Goal: Information Seeking & Learning: Learn about a topic

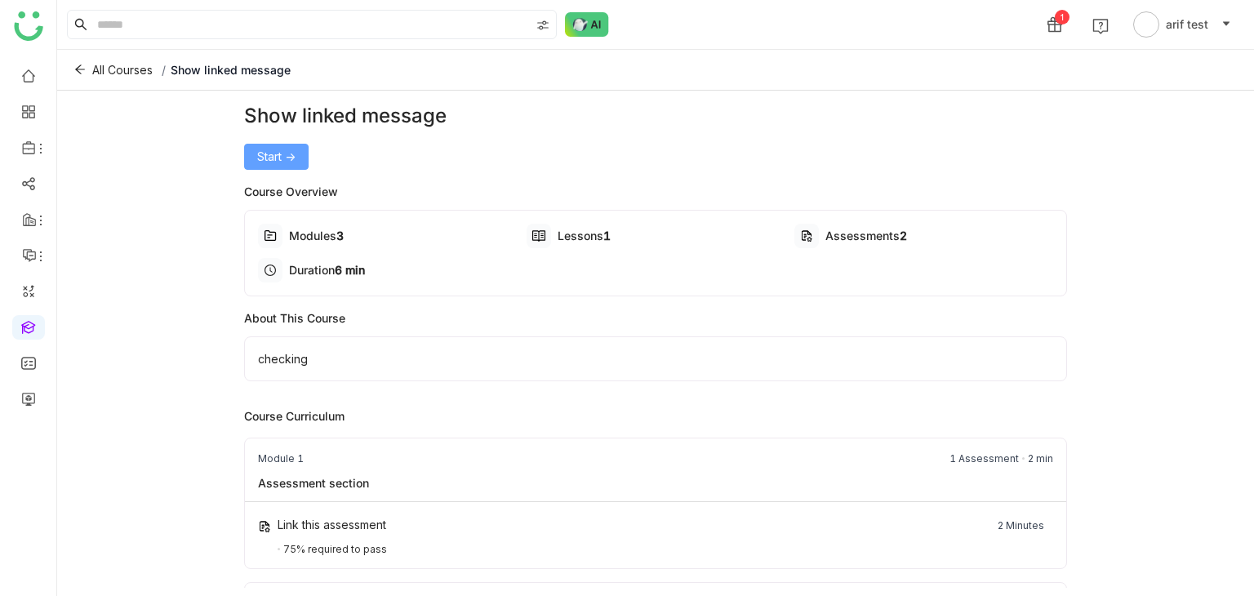
click at [272, 167] on button "Start ->" at bounding box center [276, 157] width 64 height 26
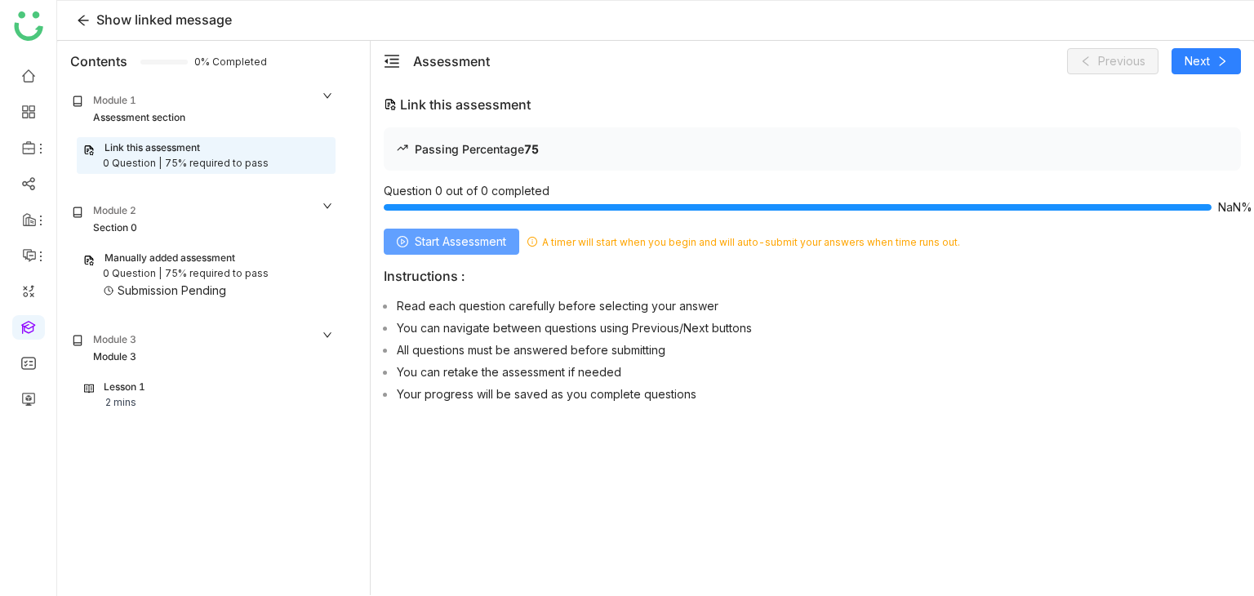
click at [444, 242] on span "Start Assessment" at bounding box center [460, 242] width 91 height 18
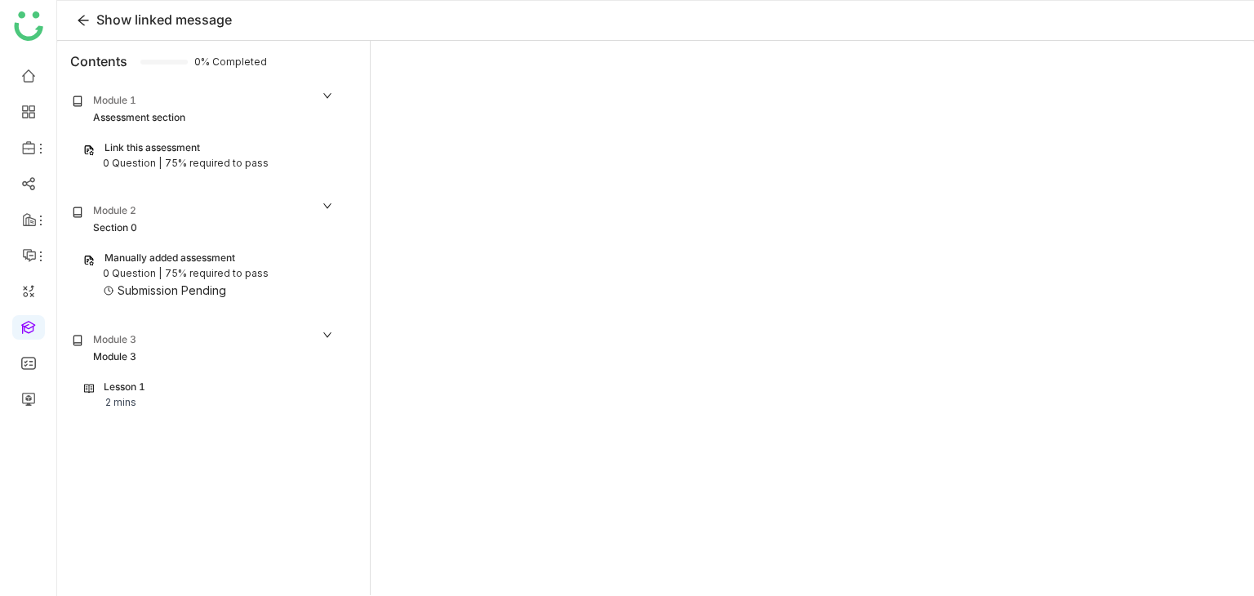
click at [289, 127] on div "Module 1 Assessment section" at bounding box center [203, 109] width 272 height 42
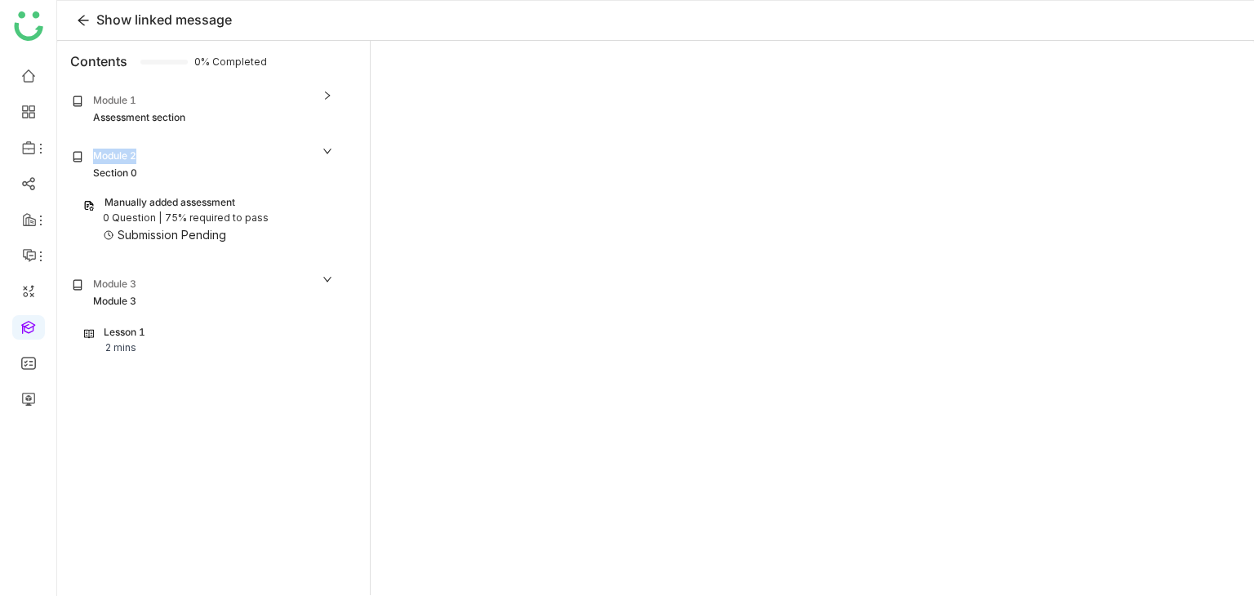
click at [285, 121] on div "Module 1 Assessment section Link this assessment 0 Question | 75% required to p…" at bounding box center [202, 230] width 285 height 296
click at [285, 117] on div "Assessment section" at bounding box center [203, 118] width 262 height 16
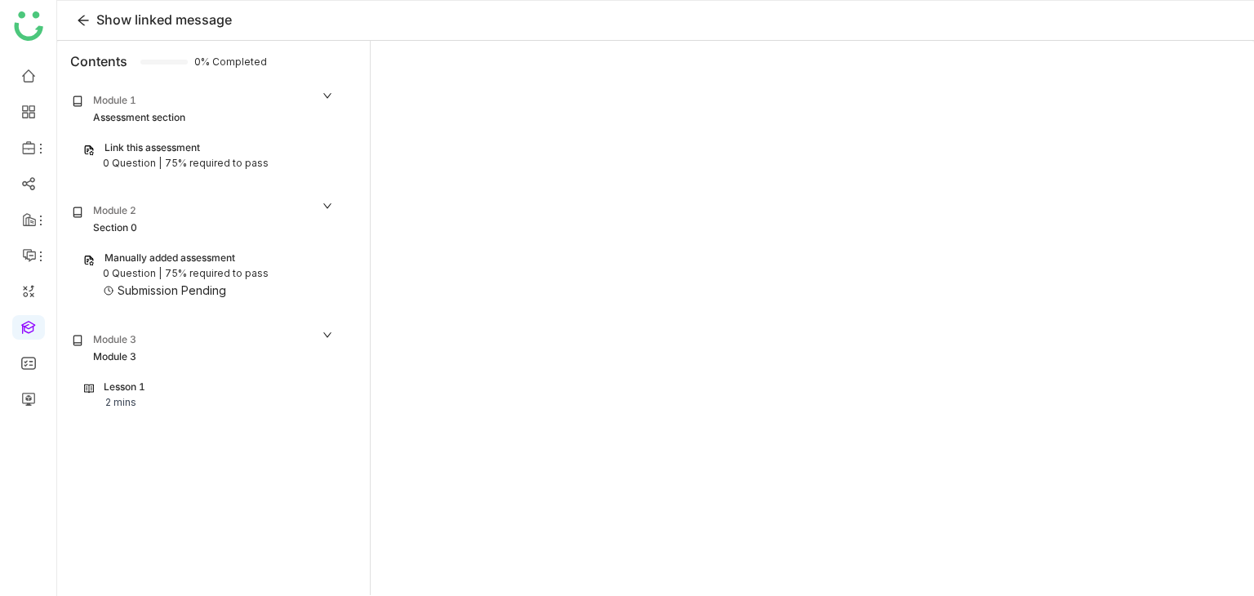
click at [291, 158] on div "0 Question | 75% required to pass" at bounding box center [206, 164] width 246 height 16
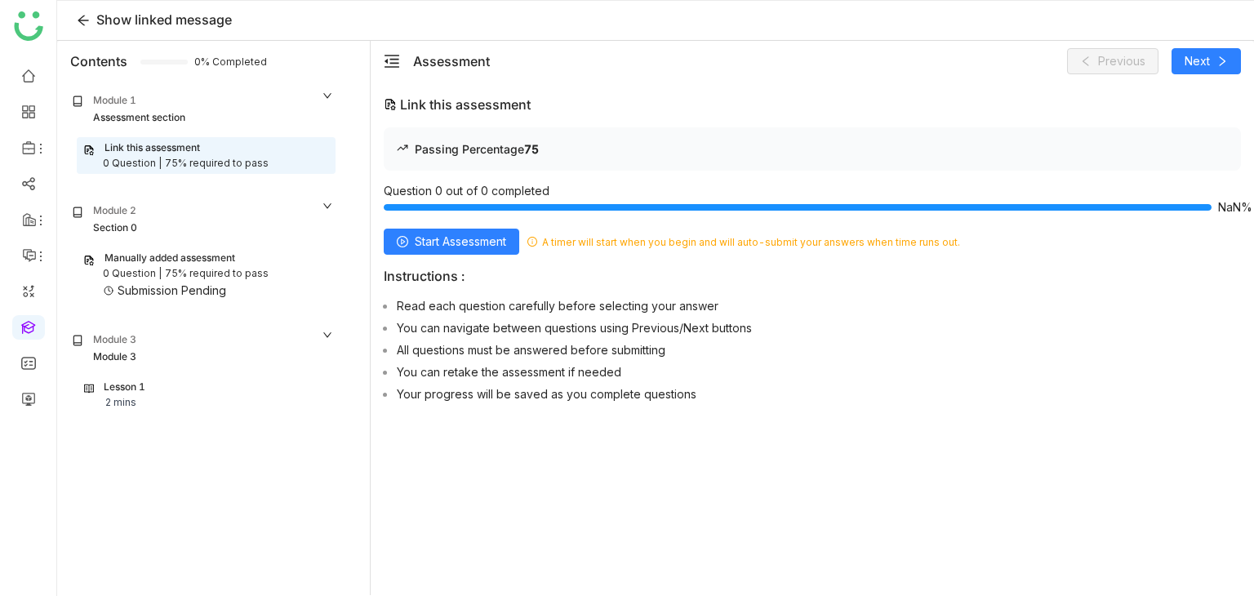
click at [288, 98] on div "Module 1" at bounding box center [203, 101] width 262 height 17
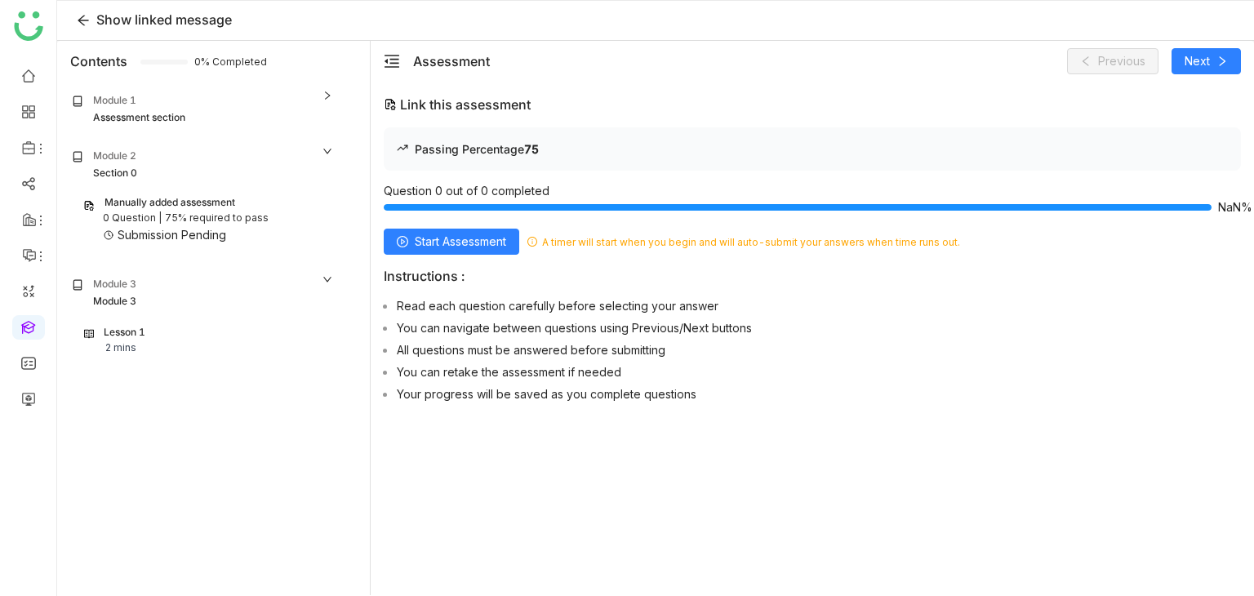
click at [288, 98] on div "Module 1" at bounding box center [203, 101] width 262 height 17
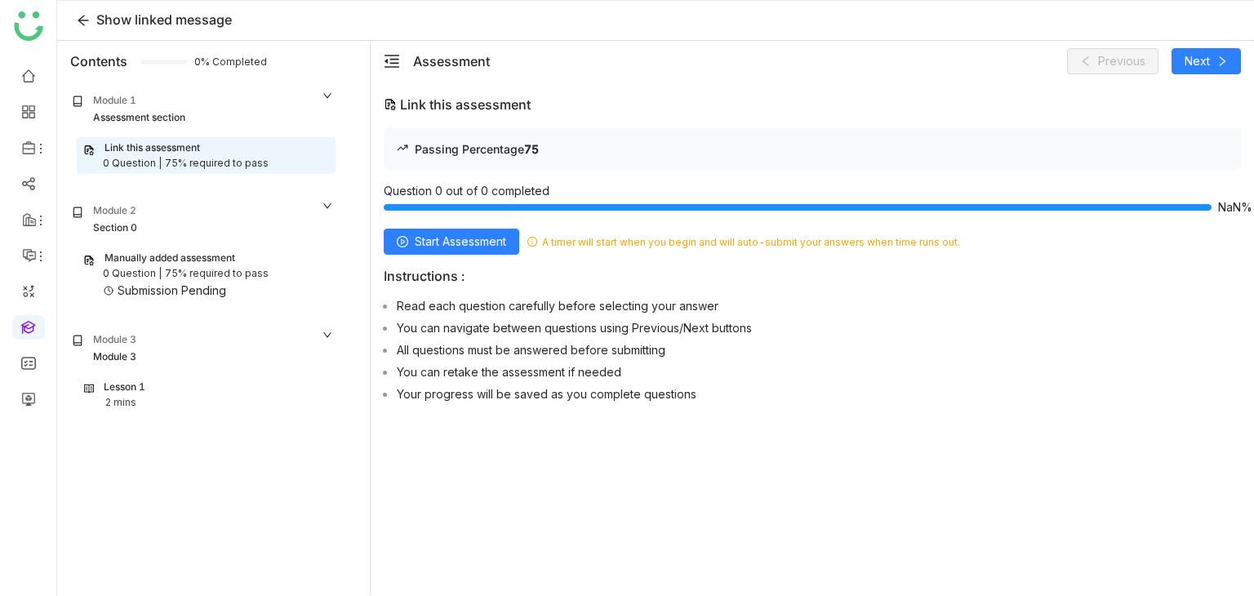
click at [288, 98] on div "Module 1" at bounding box center [203, 101] width 262 height 17
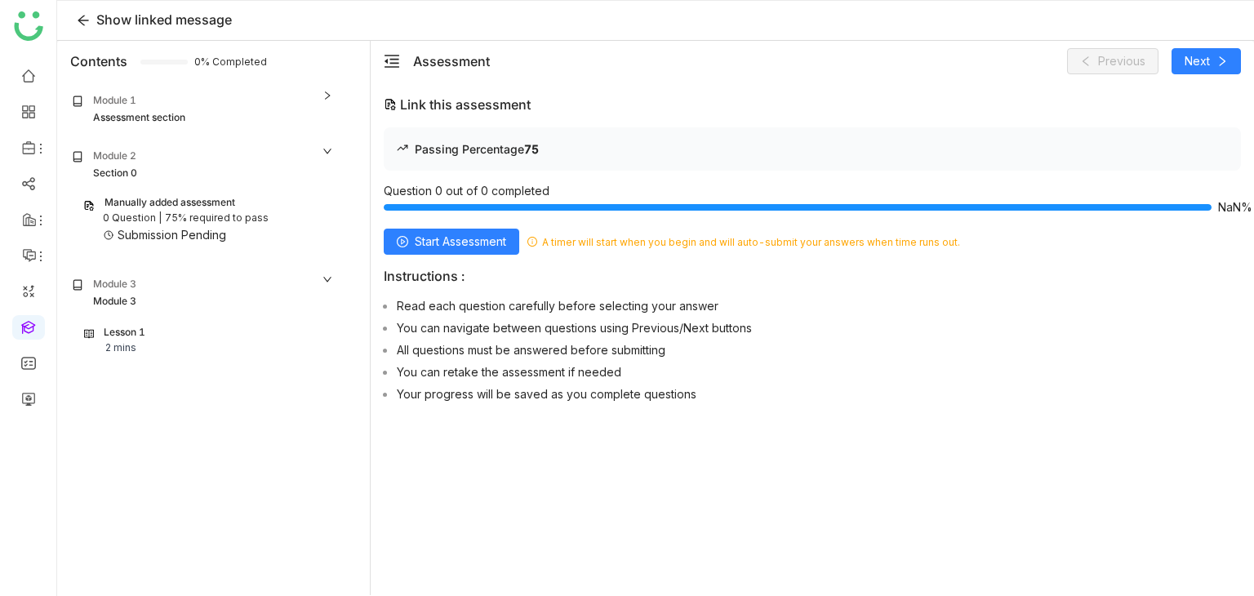
click at [288, 98] on div "Module 1" at bounding box center [203, 101] width 262 height 17
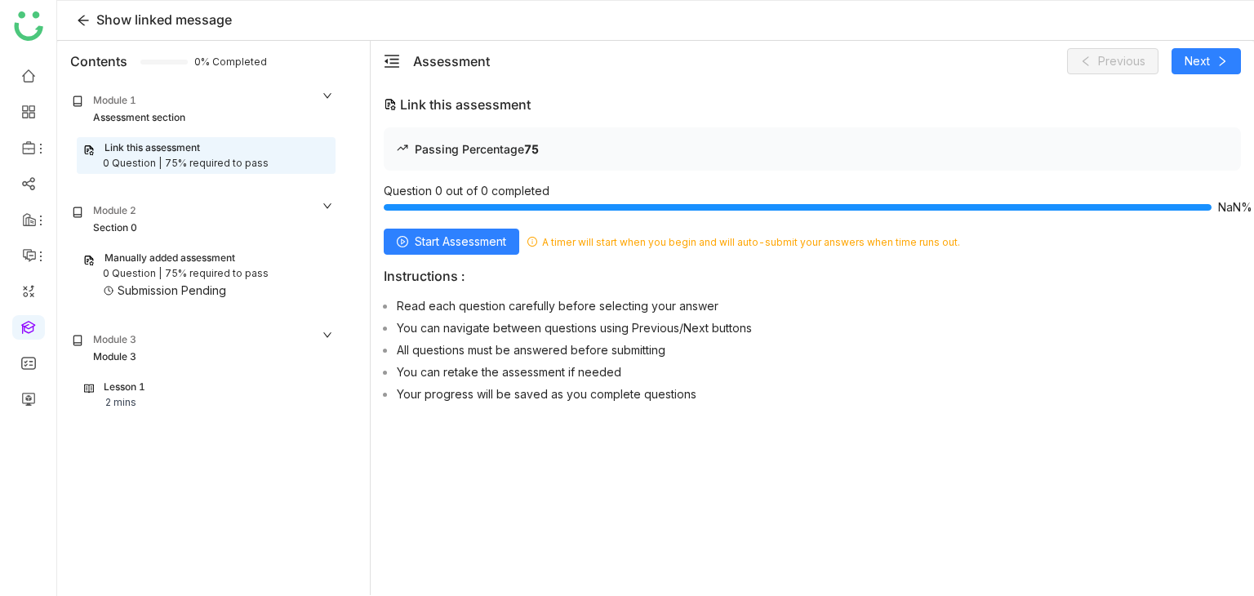
click at [162, 122] on div "Assessment section" at bounding box center [139, 118] width 92 height 16
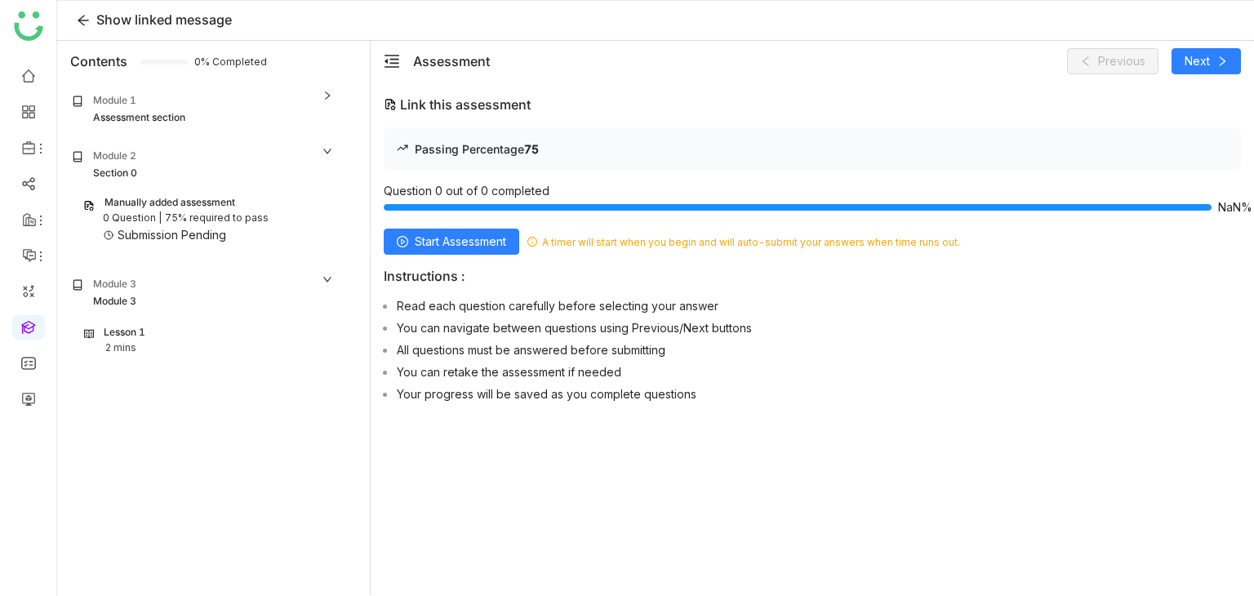
click at [162, 122] on div "Assessment section" at bounding box center [139, 118] width 92 height 16
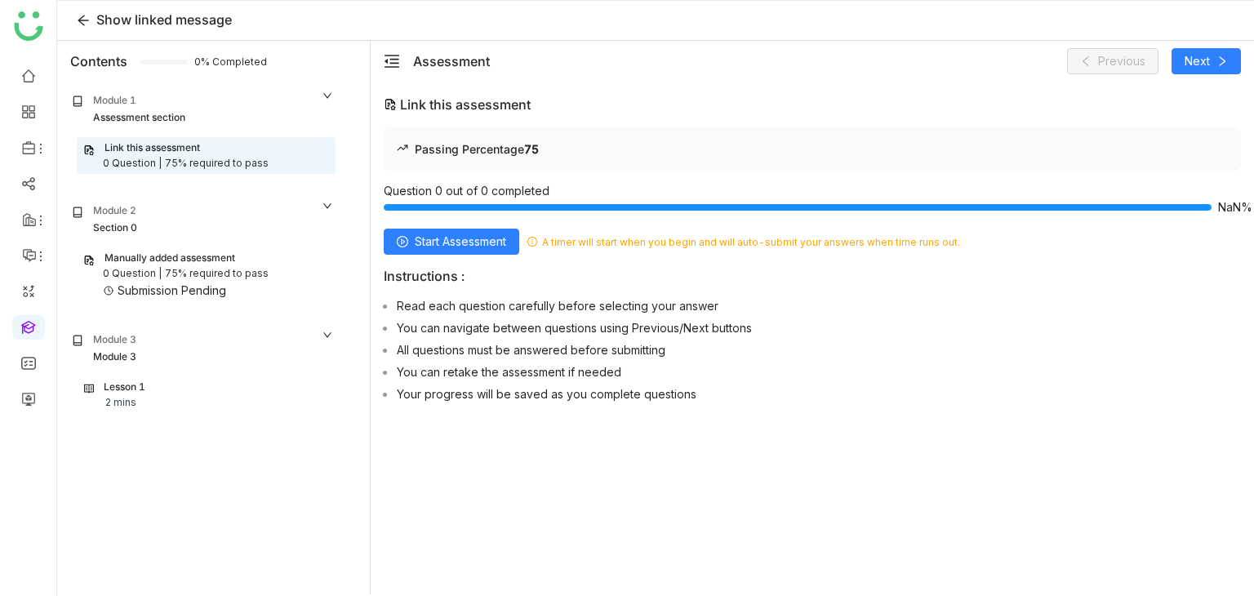
click at [176, 238] on div "Module 2 Section 0" at bounding box center [203, 219] width 272 height 42
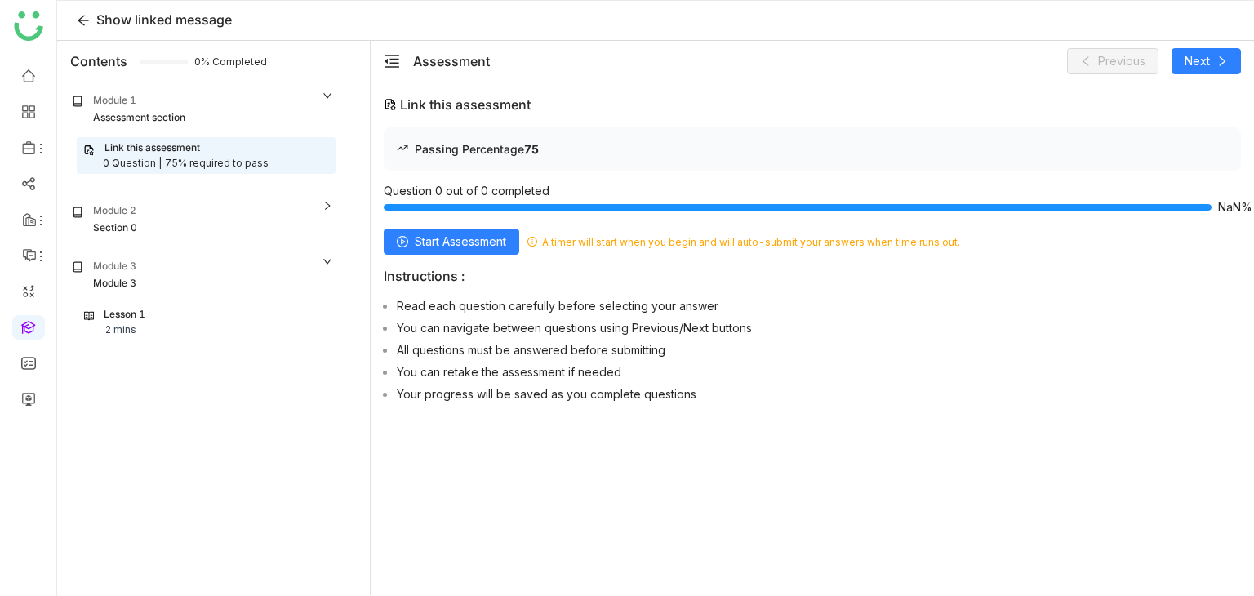
click at [176, 243] on span "Module 2 Section 0" at bounding box center [202, 219] width 285 height 49
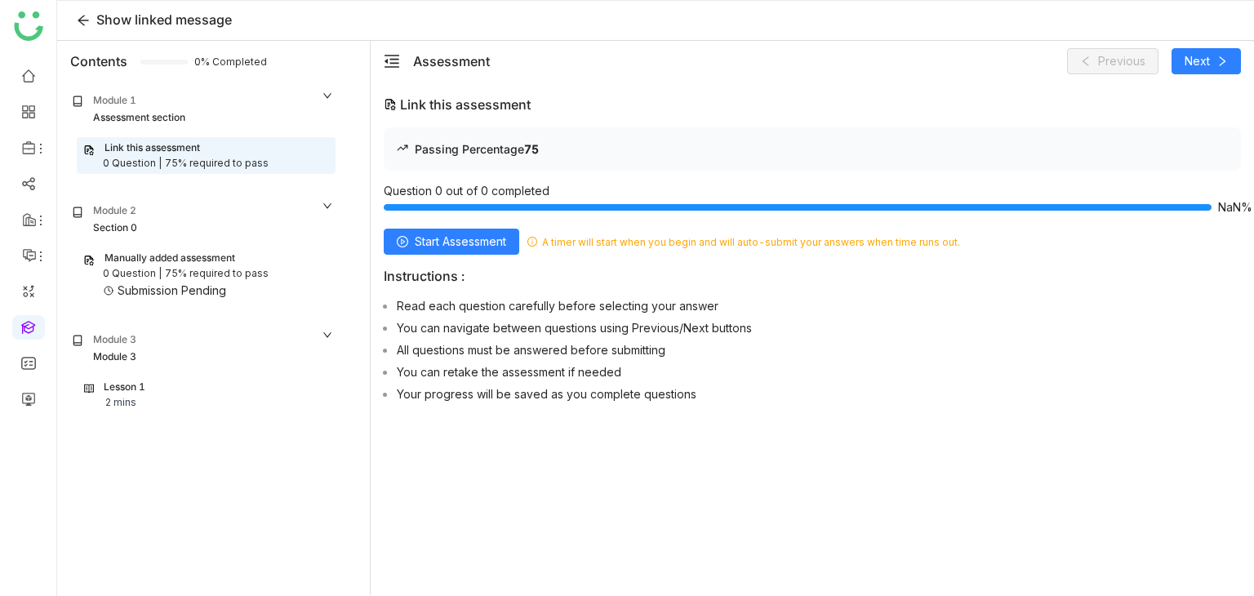
click at [174, 370] on div "Module 3 Module 3" at bounding box center [202, 348] width 285 height 49
click at [174, 383] on div "Module 1 Assessment section Link this assessment 0 Question | 75% required to p…" at bounding box center [213, 338] width 313 height 513
click at [180, 335] on div "Module 3" at bounding box center [203, 340] width 262 height 17
click at [167, 411] on div "Lesson 1 2 mins" at bounding box center [206, 395] width 257 height 38
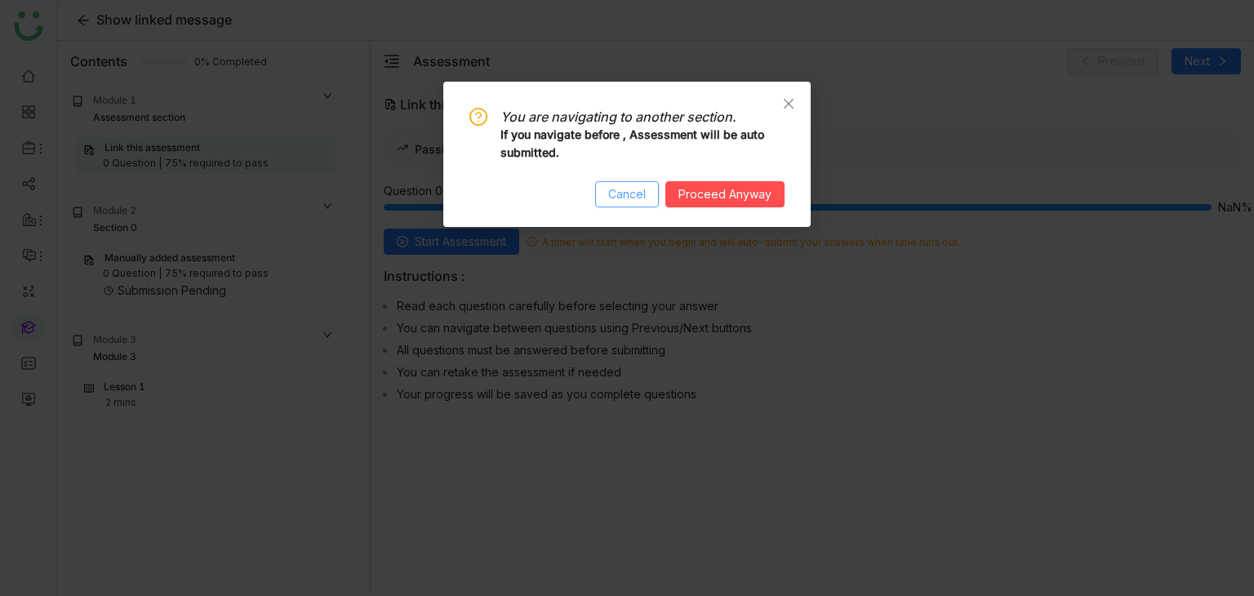
click at [651, 193] on button "Cancel" at bounding box center [627, 194] width 64 height 26
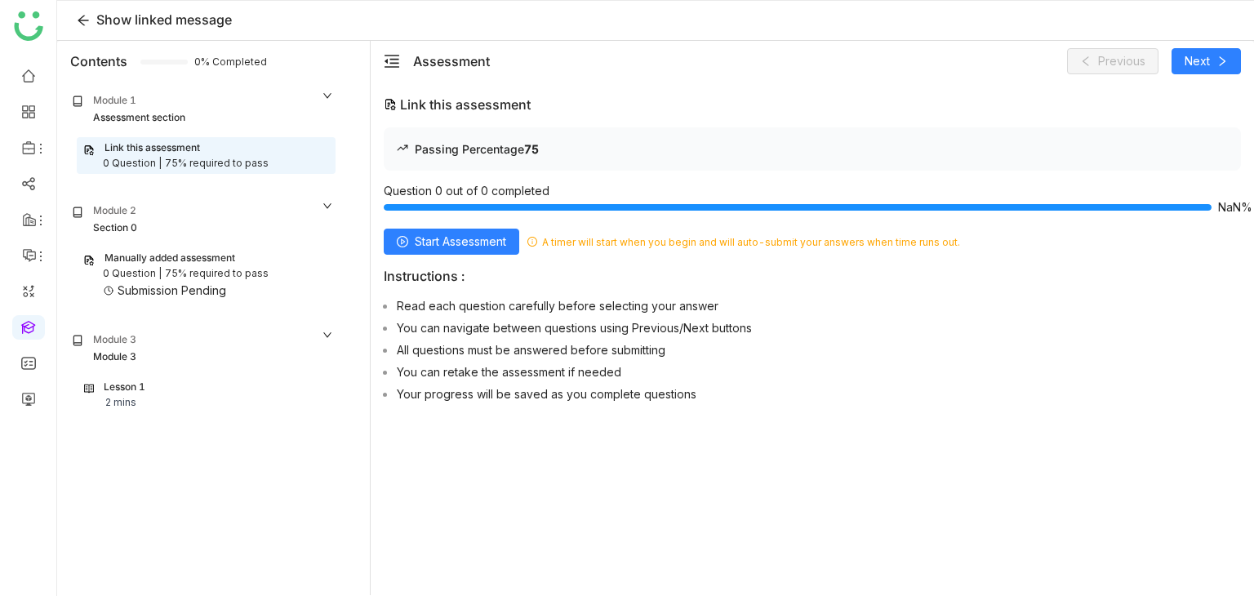
click at [247, 117] on div "Assessment section" at bounding box center [203, 118] width 262 height 16
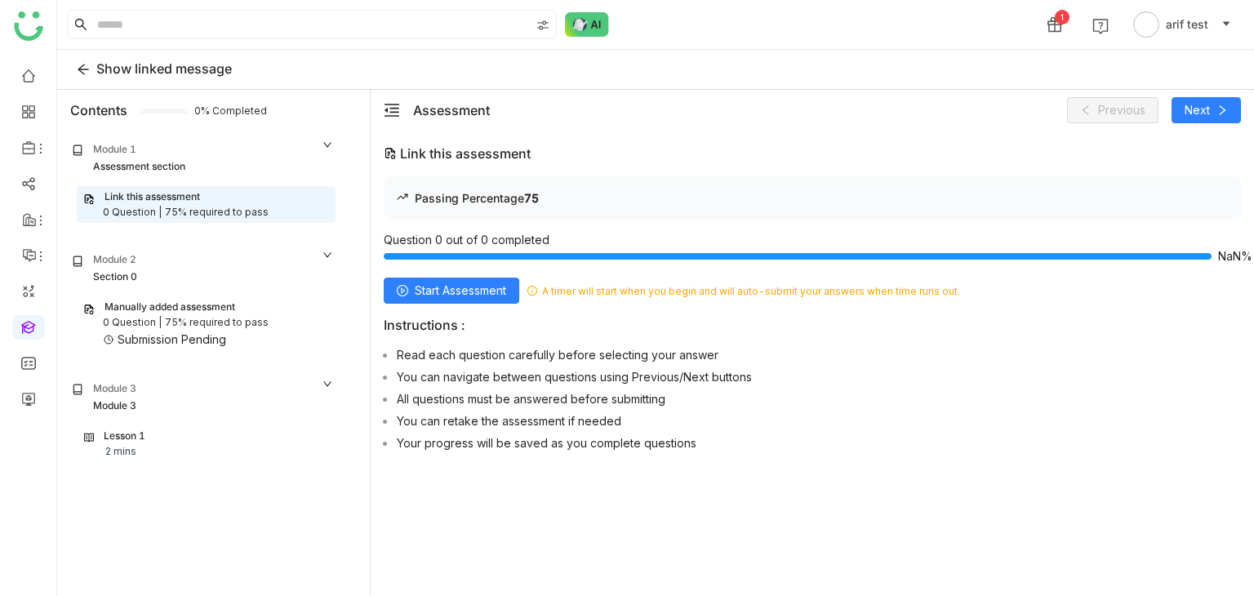
click at [251, 161] on div "Assessment section" at bounding box center [203, 167] width 262 height 16
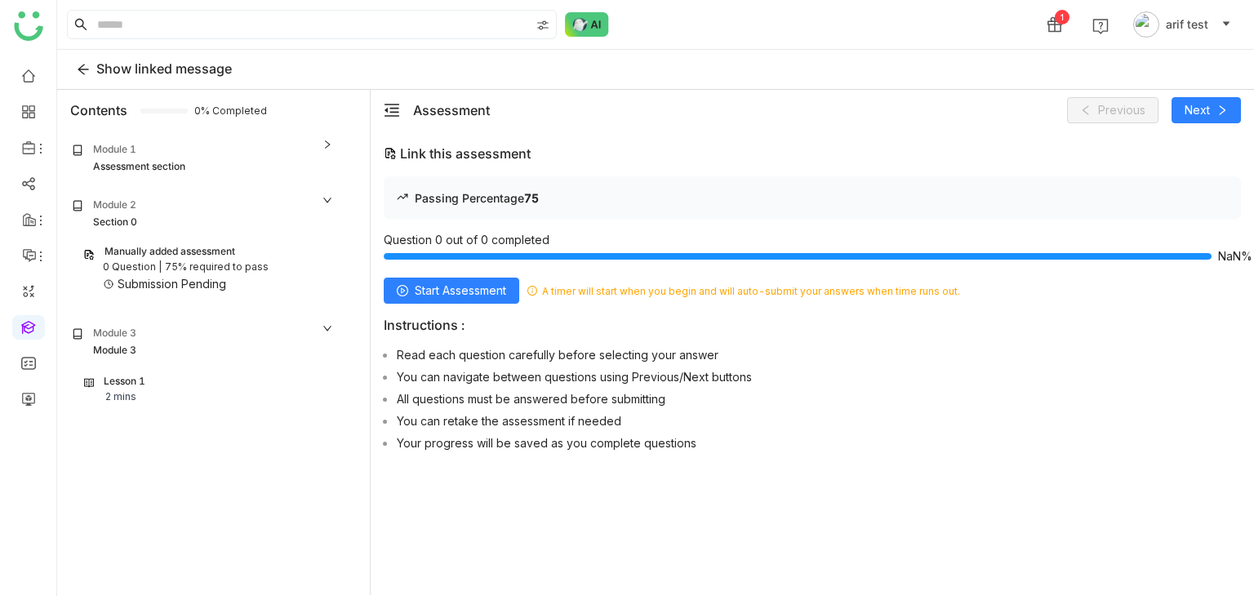
click at [251, 161] on div "Assessment section" at bounding box center [203, 167] width 262 height 16
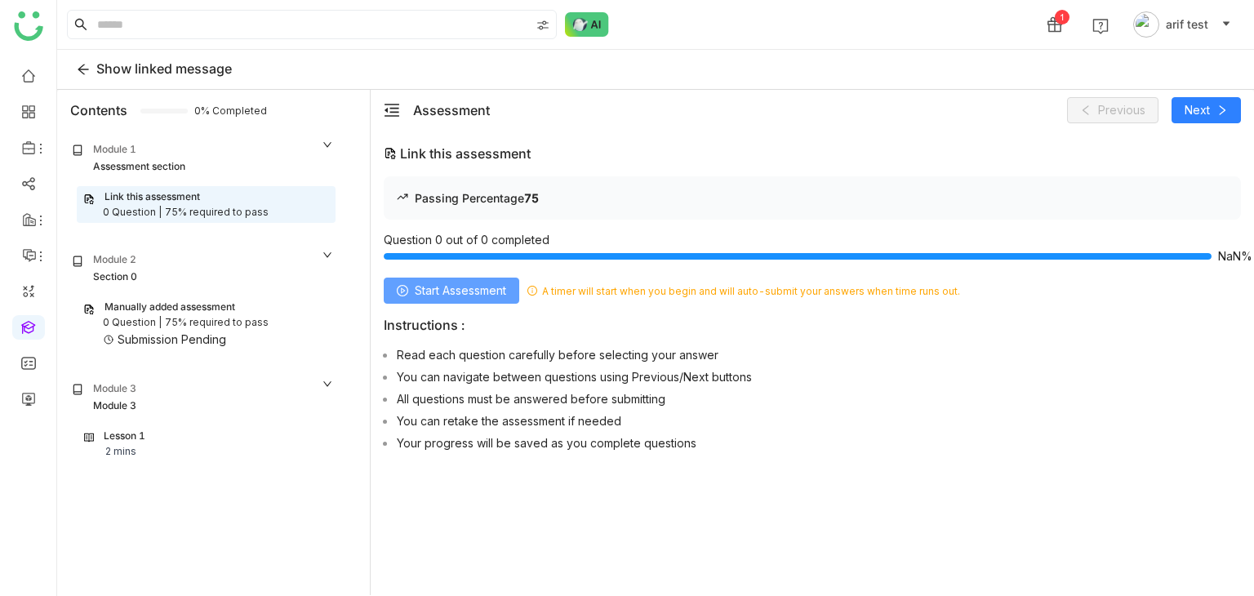
click at [501, 302] on div "Passing Percentage 75 Question 0 out of 0 completed NaN% Start Assessment A tim…" at bounding box center [812, 317] width 857 height 282
click at [503, 285] on span "Start Assessment" at bounding box center [460, 291] width 91 height 18
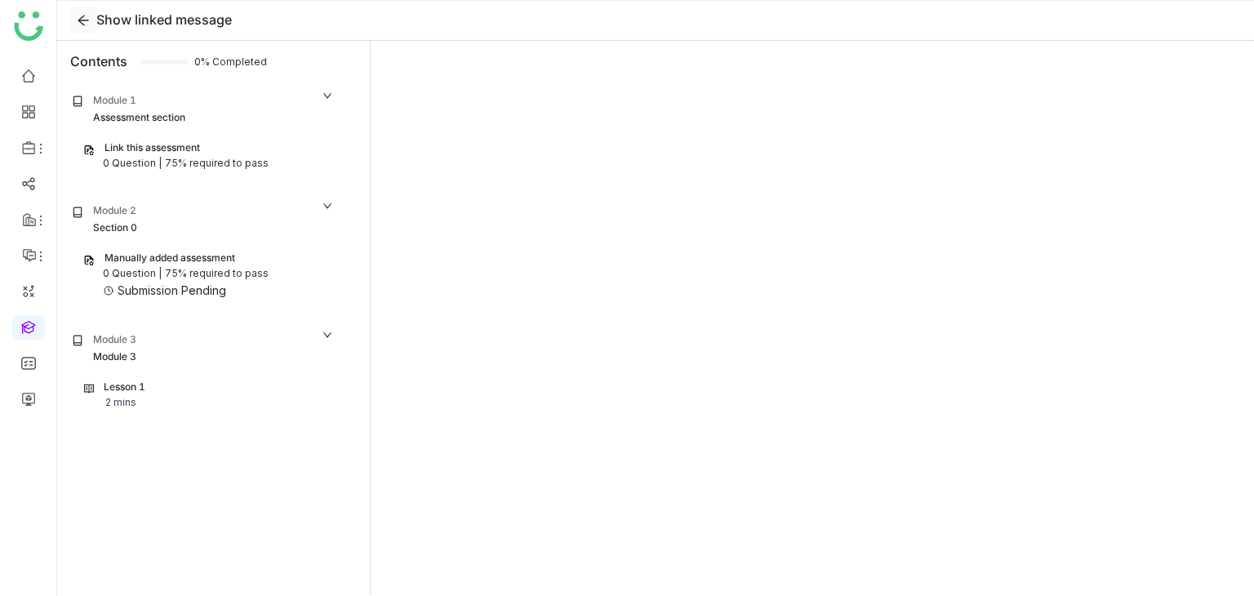
click at [82, 24] on icon at bounding box center [83, 21] width 11 height 11
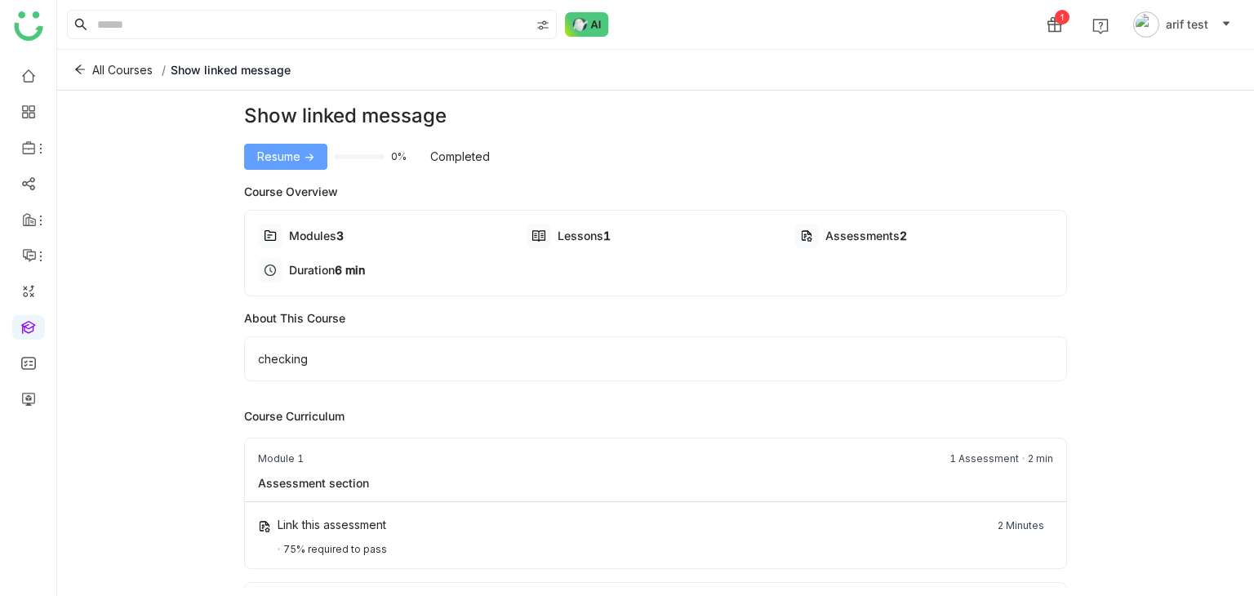
click at [304, 167] on button "Resume ->" at bounding box center [285, 157] width 83 height 26
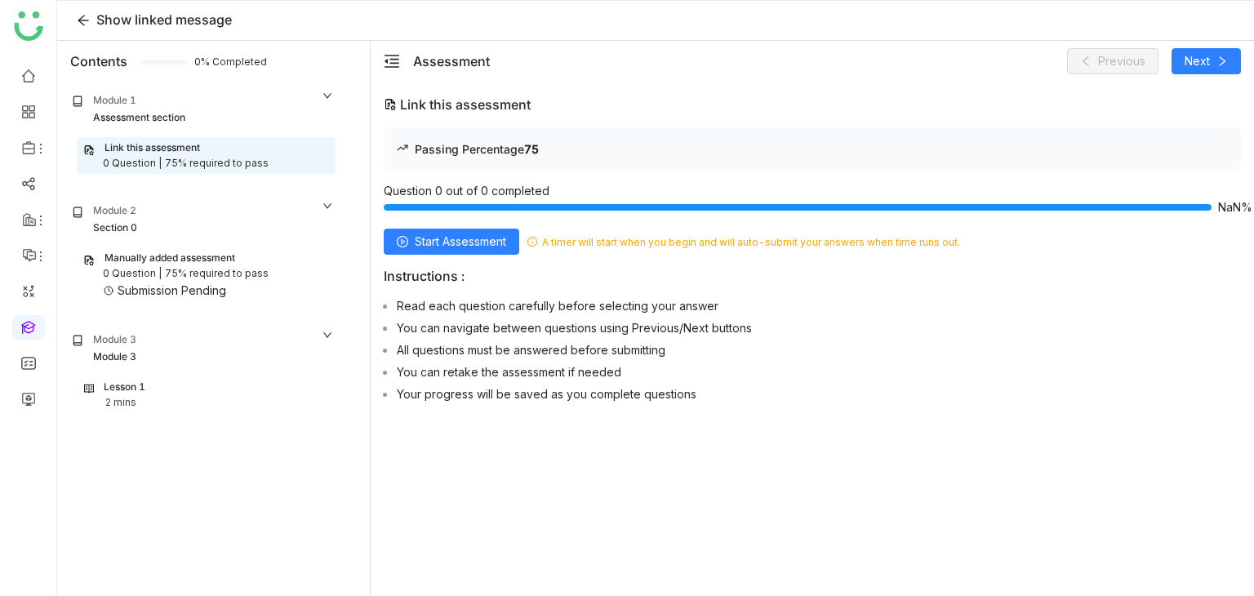
click at [1234, 206] on span "NaN%" at bounding box center [1229, 207] width 23 height 11
click at [497, 238] on span "Start Assessment" at bounding box center [460, 242] width 91 height 18
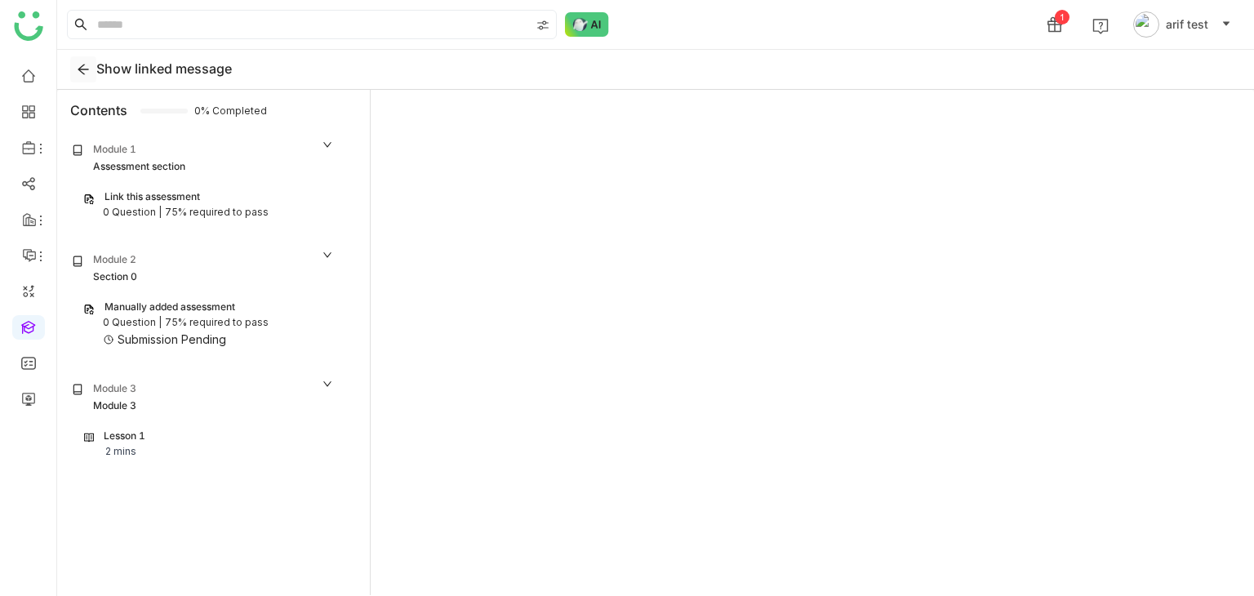
click at [82, 73] on icon at bounding box center [83, 69] width 13 height 13
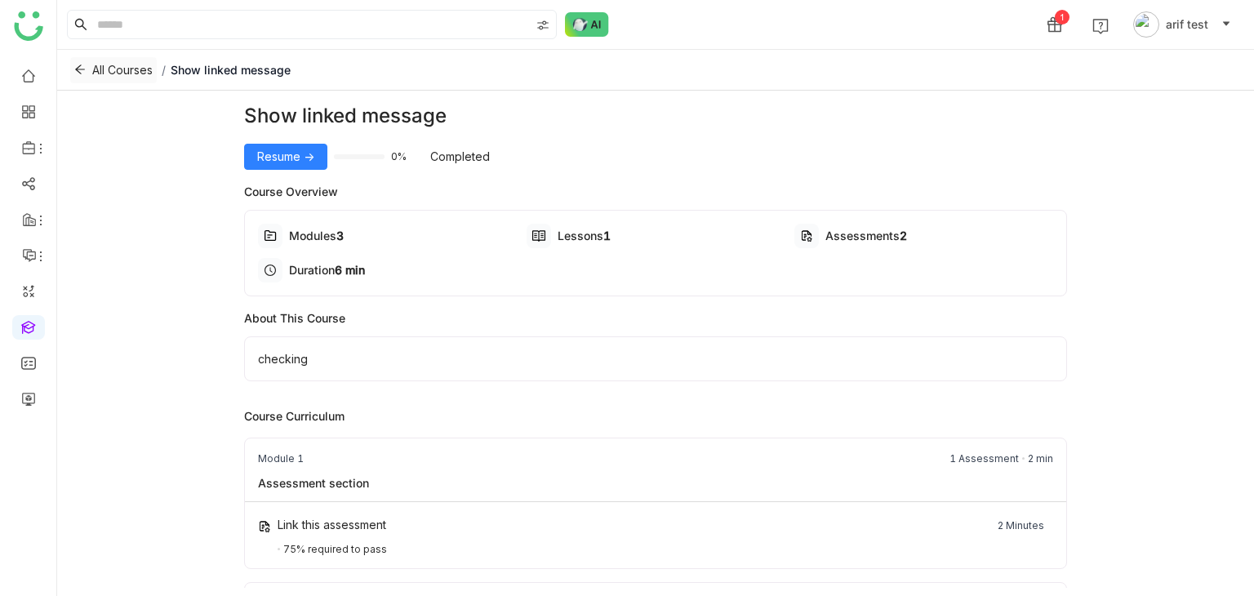
click at [80, 69] on icon at bounding box center [80, 69] width 10 height 9
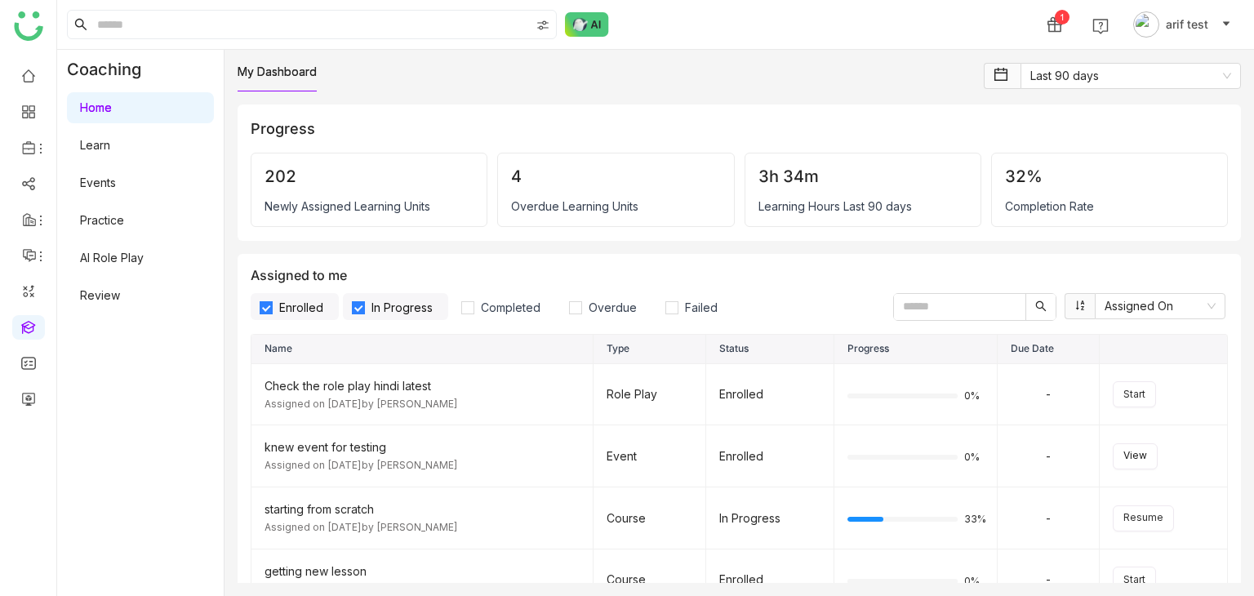
click at [110, 149] on link "Learn" at bounding box center [95, 145] width 30 height 14
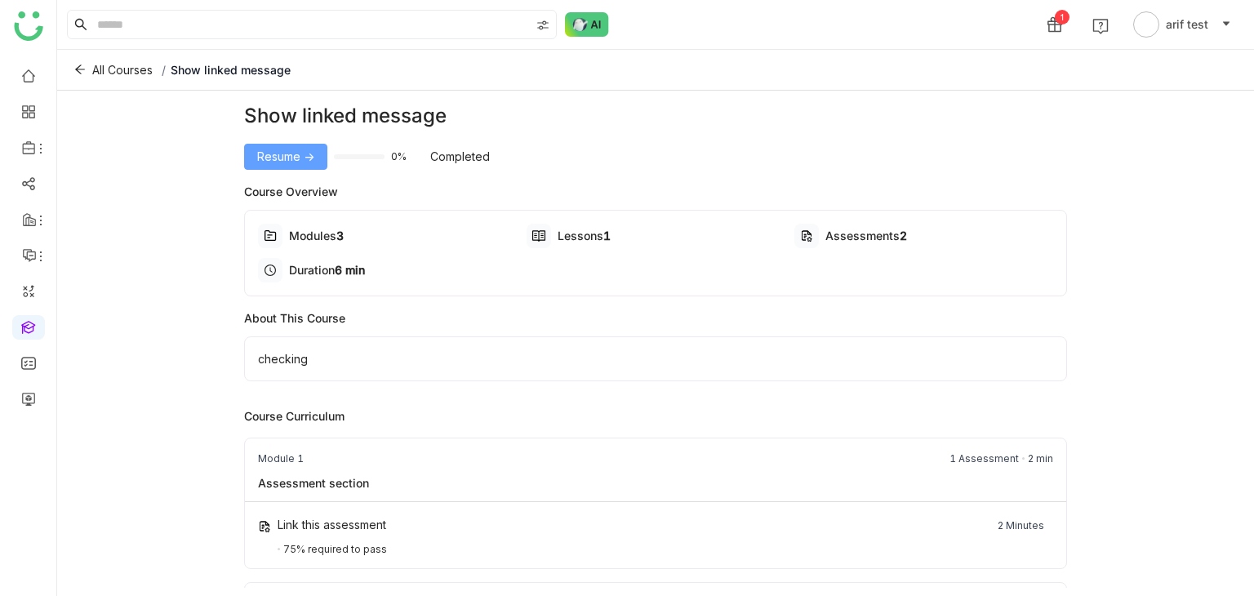
click at [269, 156] on span "Resume ->" at bounding box center [285, 157] width 57 height 18
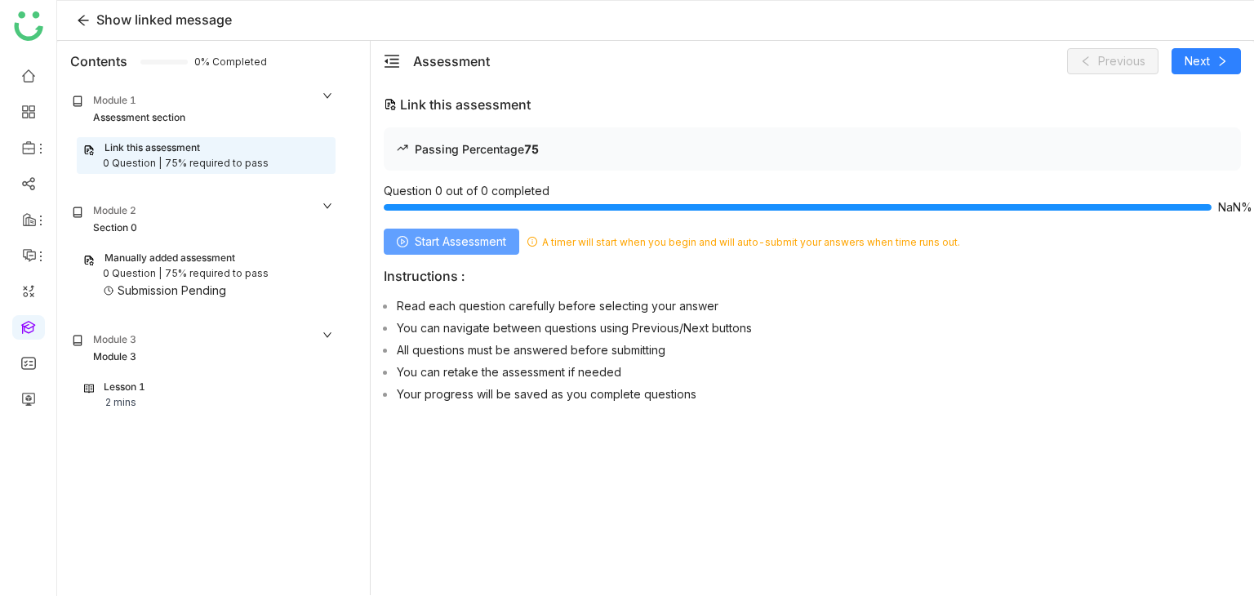
click at [444, 239] on span "Start Assessment" at bounding box center [460, 242] width 91 height 18
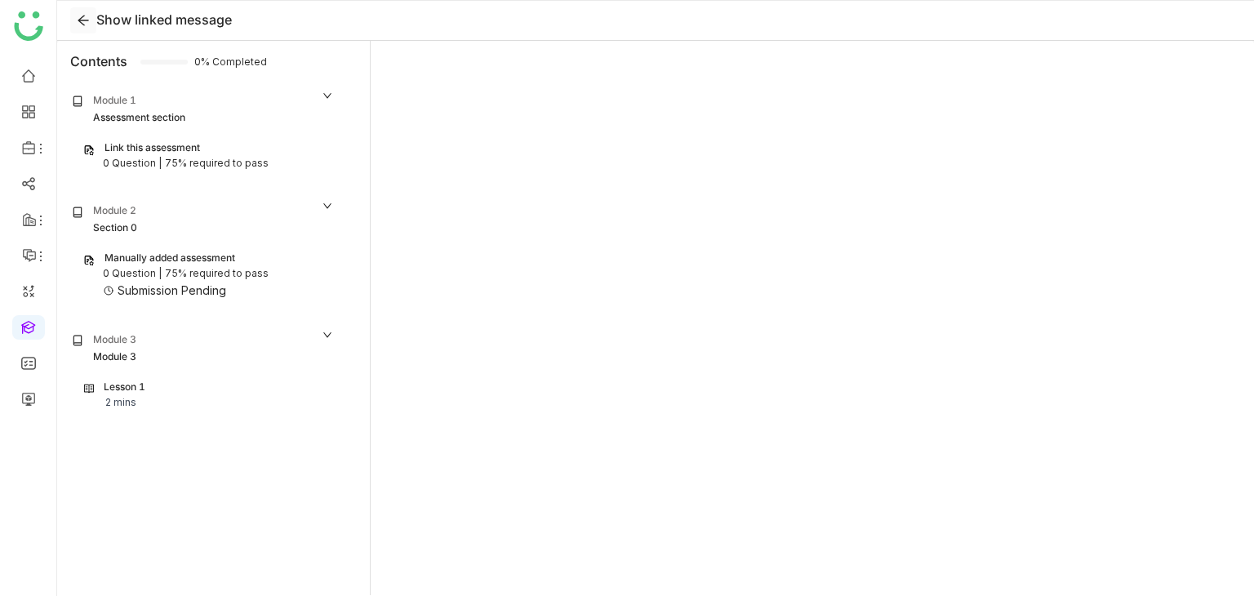
click at [75, 18] on icon at bounding box center [83, 20] width 24 height 13
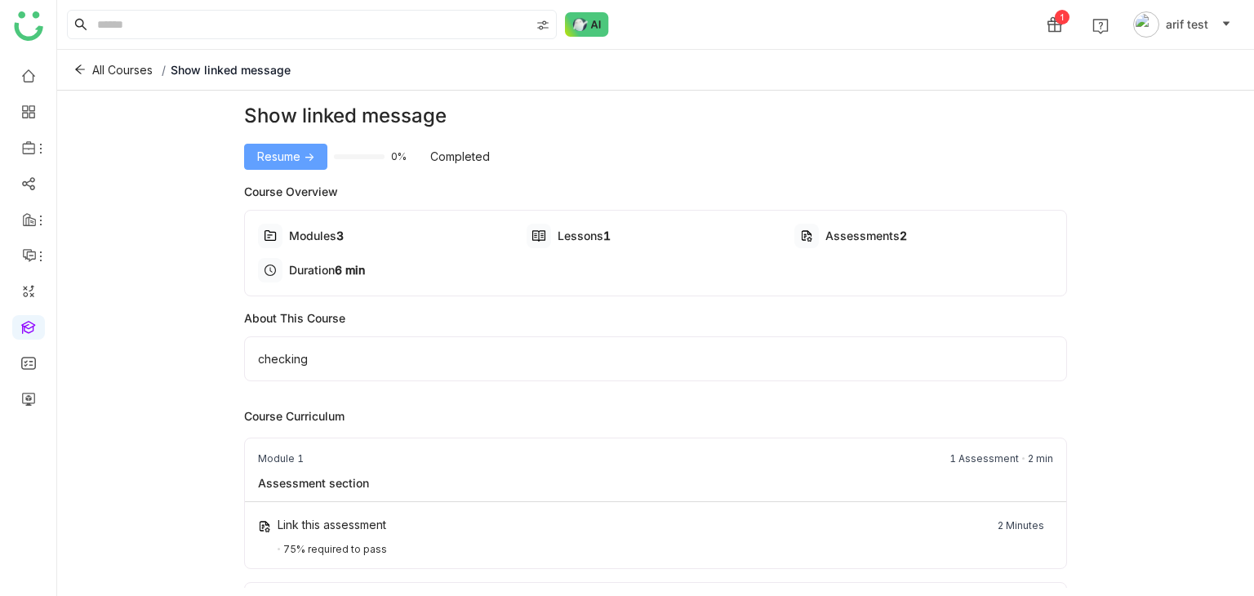
click at [309, 148] on span "Resume ->" at bounding box center [285, 157] width 57 height 18
click at [268, 154] on span "Start ->" at bounding box center [276, 157] width 38 height 18
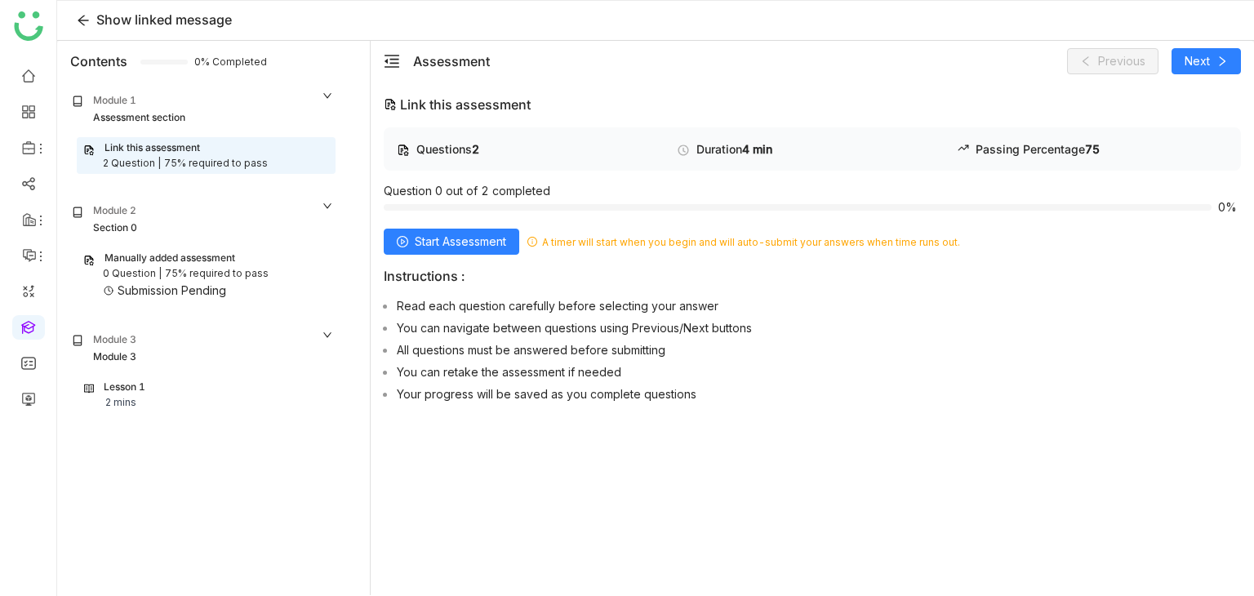
click at [214, 275] on div "75% required to pass" at bounding box center [217, 274] width 104 height 16
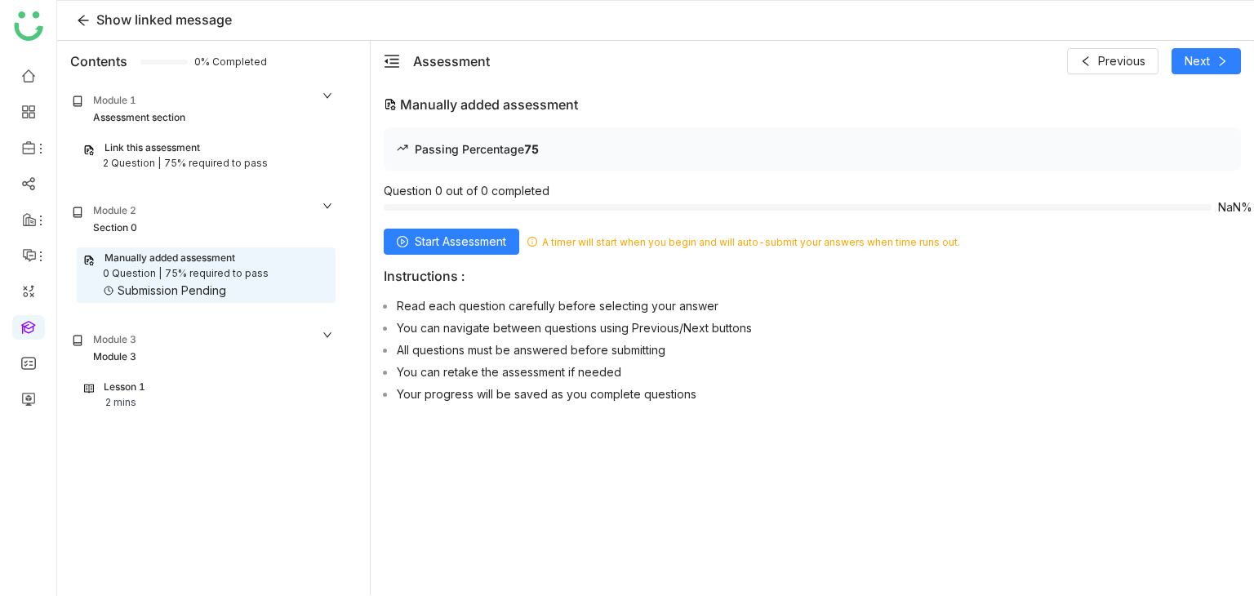
click at [258, 135] on div "Module 1 Assessment section" at bounding box center [202, 110] width 285 height 56
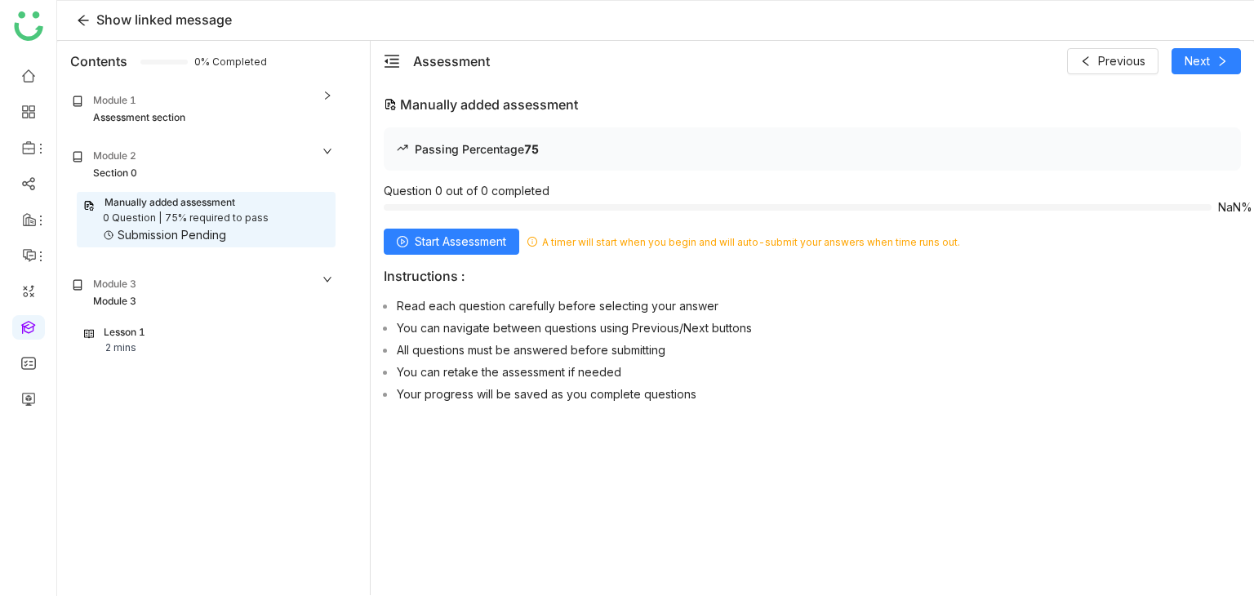
click at [264, 123] on div "Assessment section" at bounding box center [203, 118] width 262 height 16
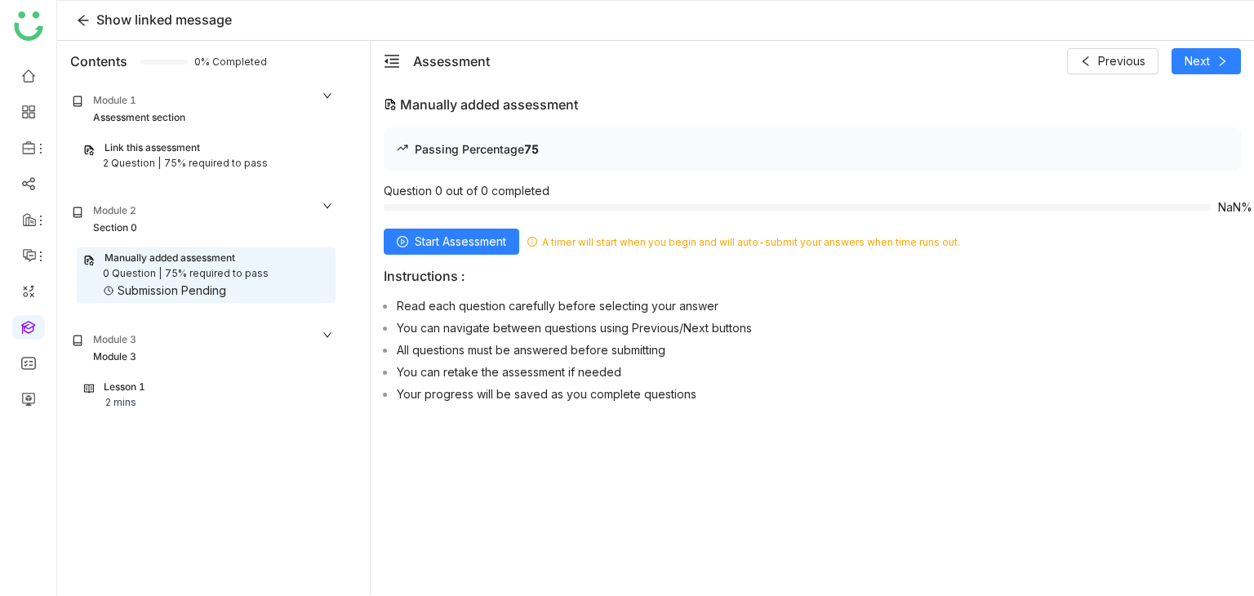
click at [237, 166] on div "75% required to pass" at bounding box center [216, 164] width 104 height 16
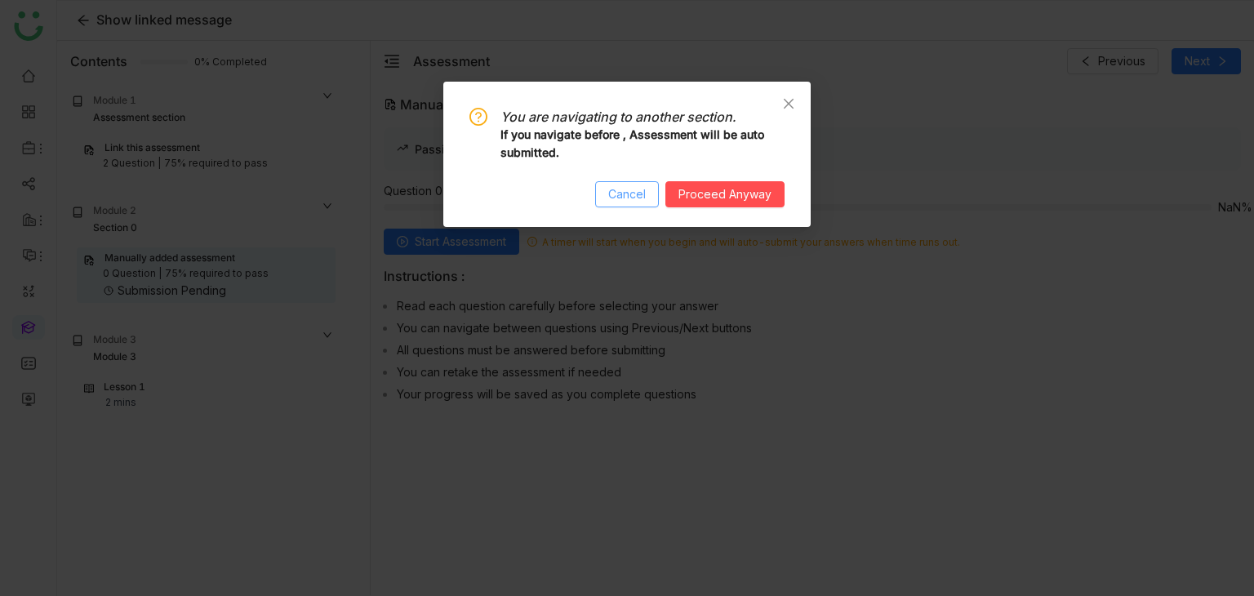
click at [624, 197] on span "Cancel" at bounding box center [627, 194] width 38 height 18
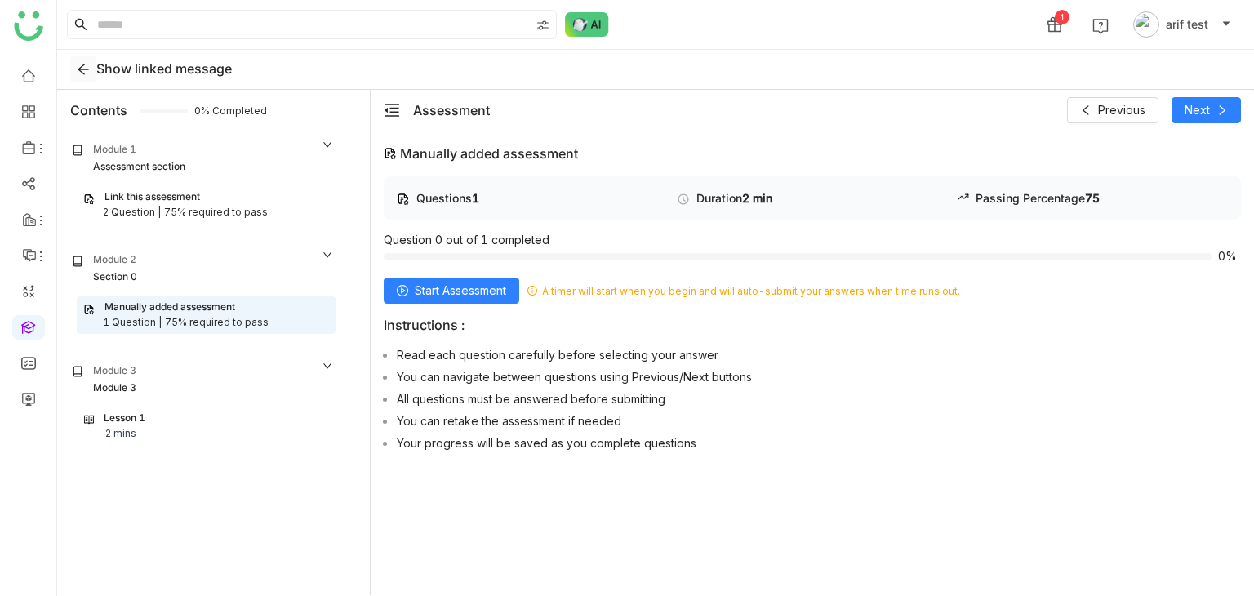
click at [79, 70] on icon at bounding box center [83, 69] width 13 height 13
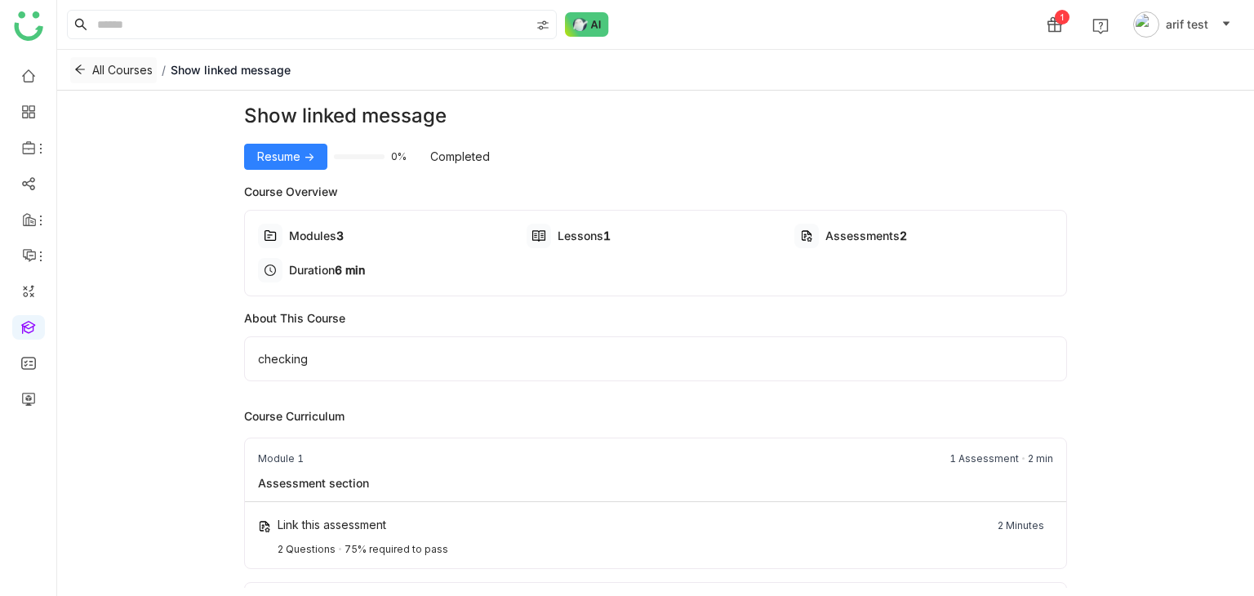
click at [78, 69] on icon at bounding box center [79, 69] width 11 height 11
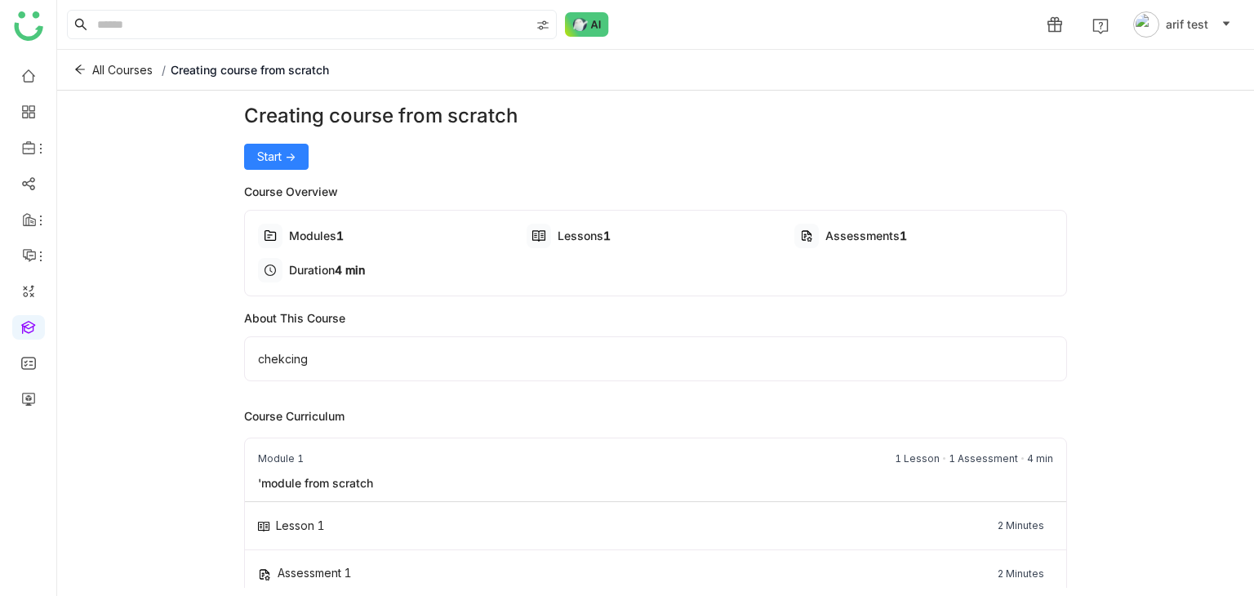
click at [300, 141] on div "Creating course from scratch Start ->" at bounding box center [656, 135] width 824 height 69
click at [300, 166] on button "Start ->" at bounding box center [276, 157] width 64 height 26
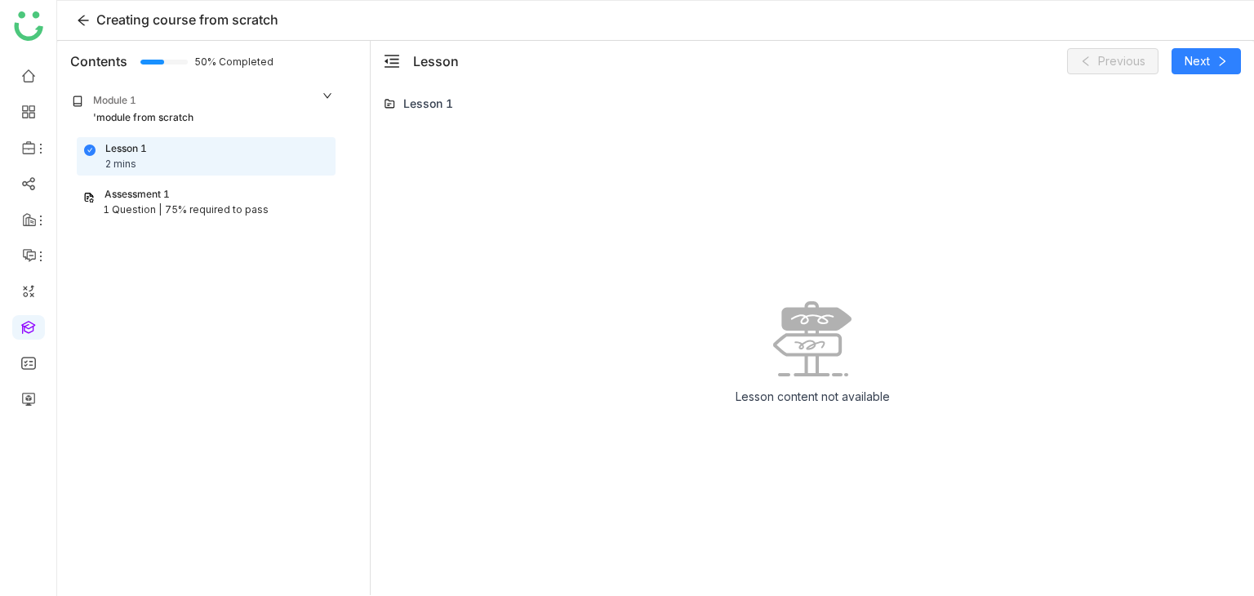
click at [262, 207] on div "1 Question | 75% required to pass" at bounding box center [206, 210] width 246 height 16
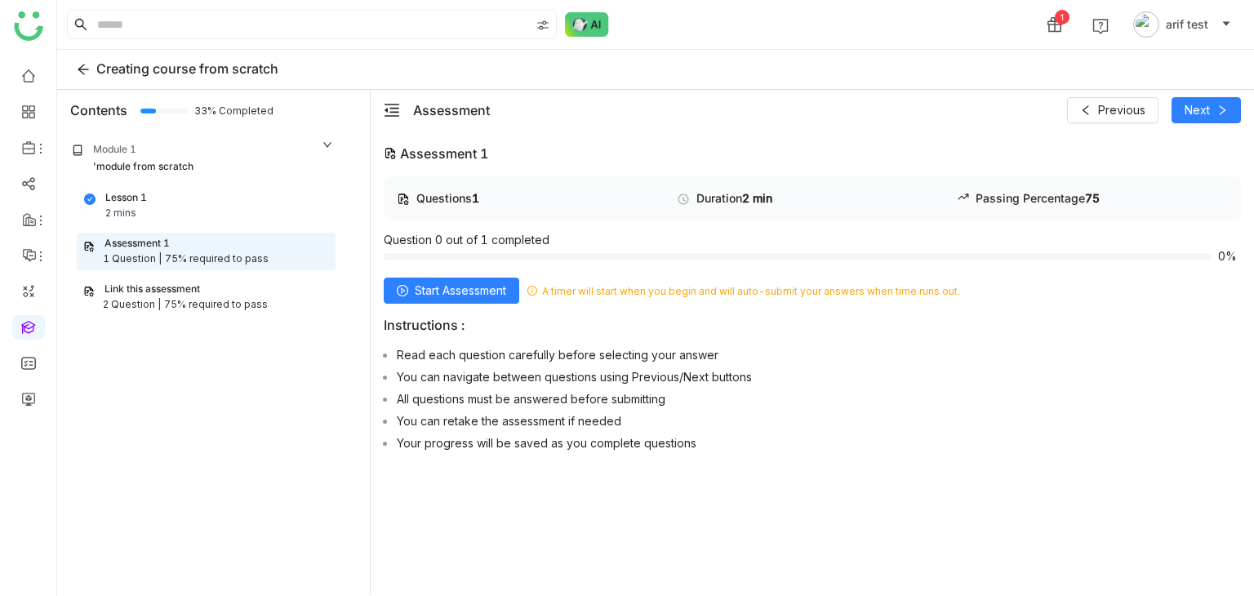
click at [237, 304] on div "75% required to pass" at bounding box center [216, 305] width 104 height 16
